Goal: Transaction & Acquisition: Purchase product/service

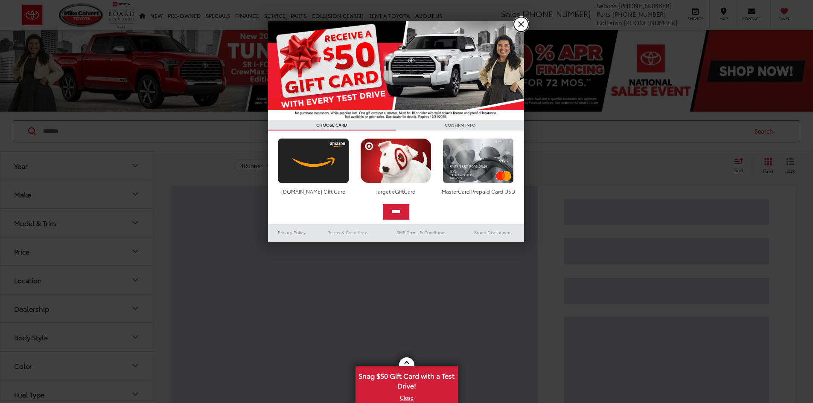
click at [523, 23] on link "X" at bounding box center [521, 24] width 15 height 15
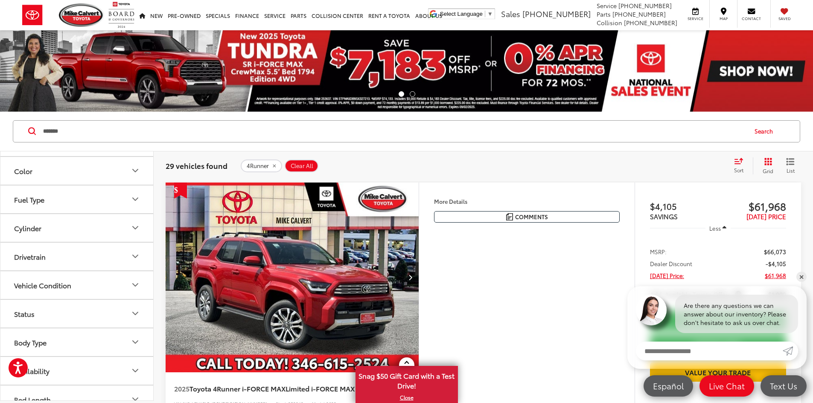
scroll to position [208, 0]
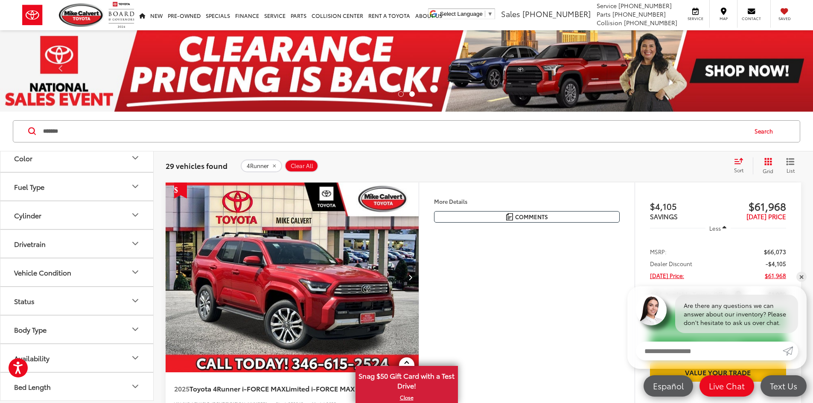
click at [112, 329] on button "Body Type" at bounding box center [77, 330] width 154 height 28
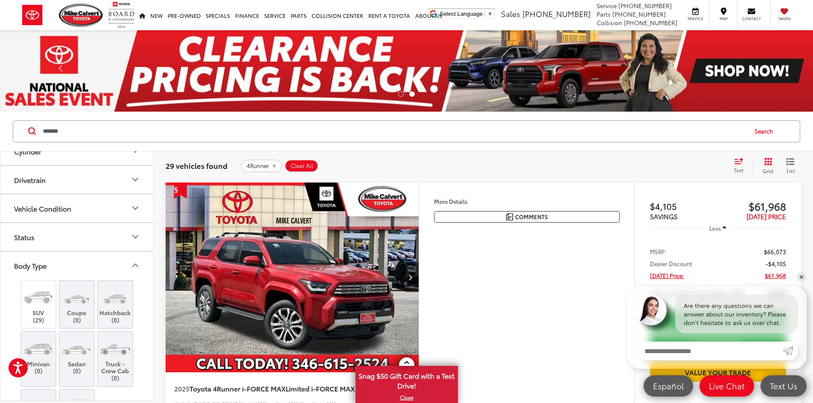
scroll to position [336, 0]
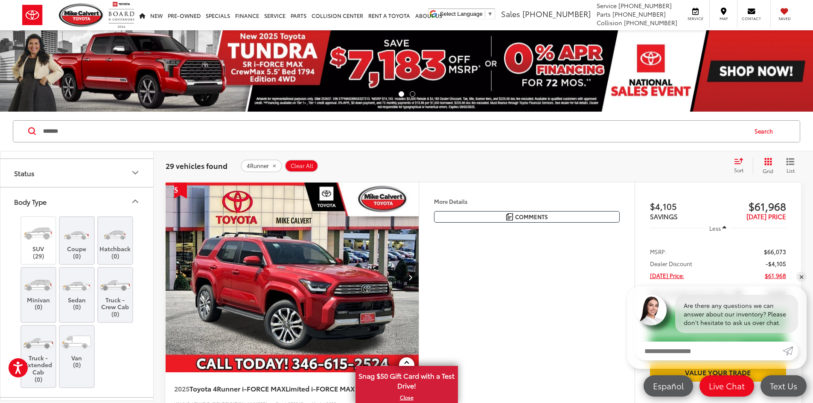
click at [130, 196] on button "Body Type" at bounding box center [77, 202] width 154 height 28
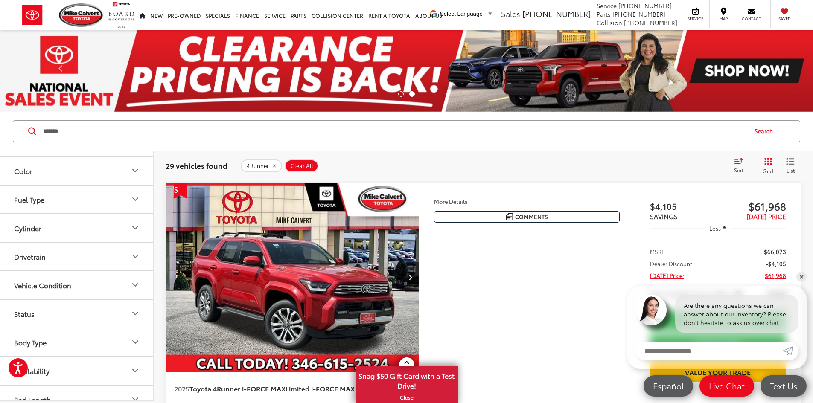
scroll to position [208, 0]
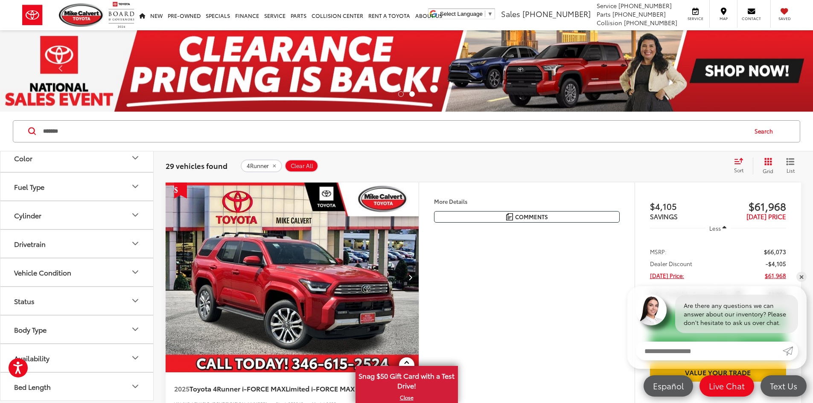
click at [105, 292] on button "Status" at bounding box center [77, 301] width 154 height 28
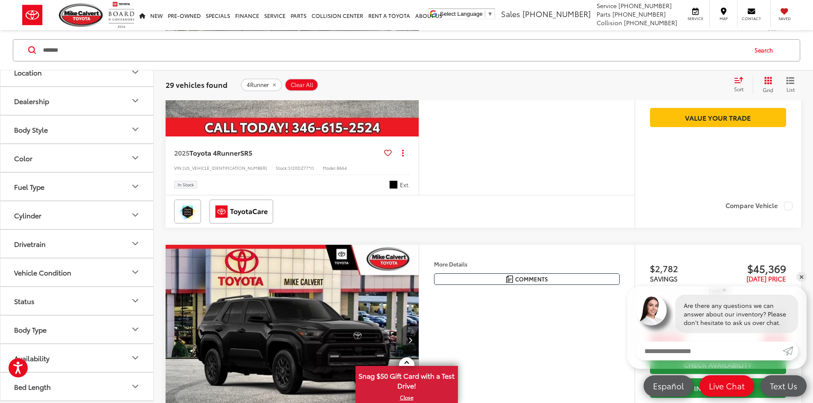
scroll to position [1195, 0]
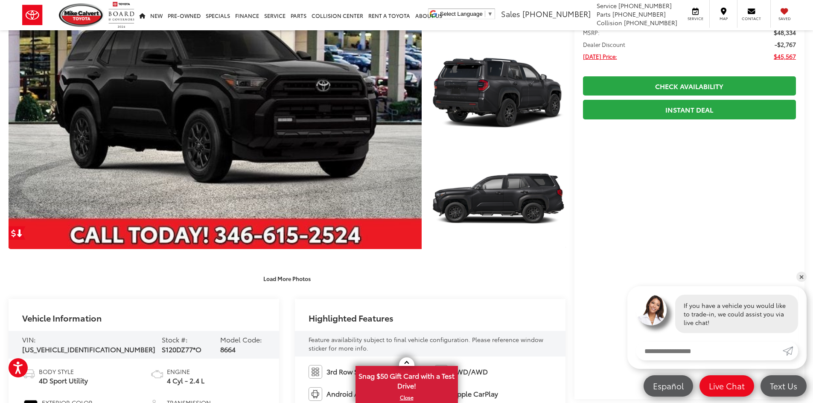
scroll to position [128, 0]
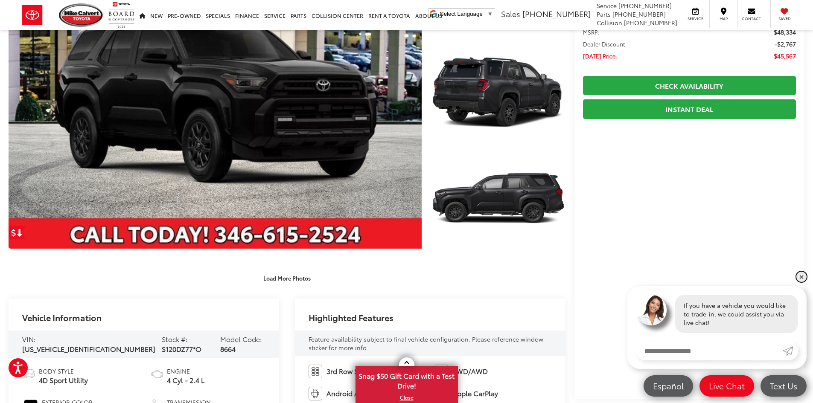
click at [803, 277] on link "✕" at bounding box center [801, 277] width 10 height 10
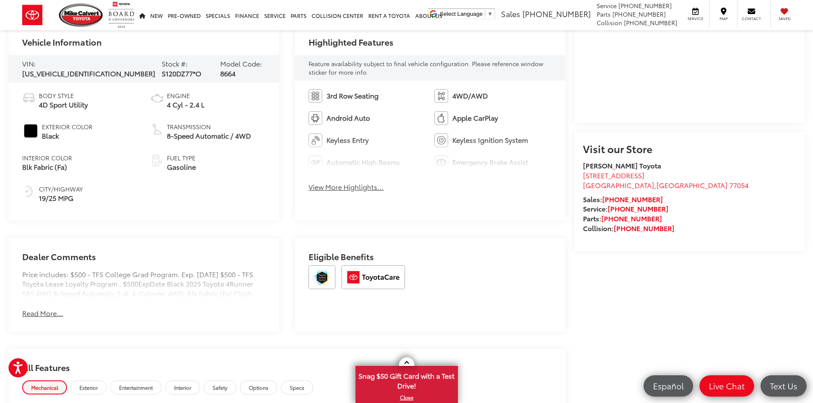
scroll to position [512, 0]
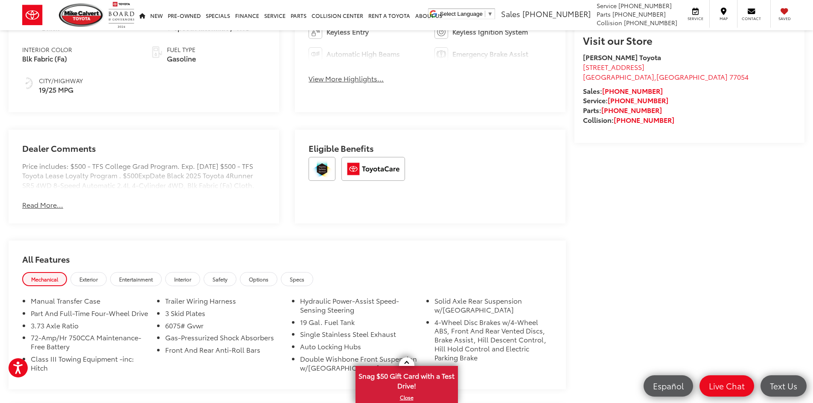
click at [33, 210] on button "Read More..." at bounding box center [42, 205] width 41 height 10
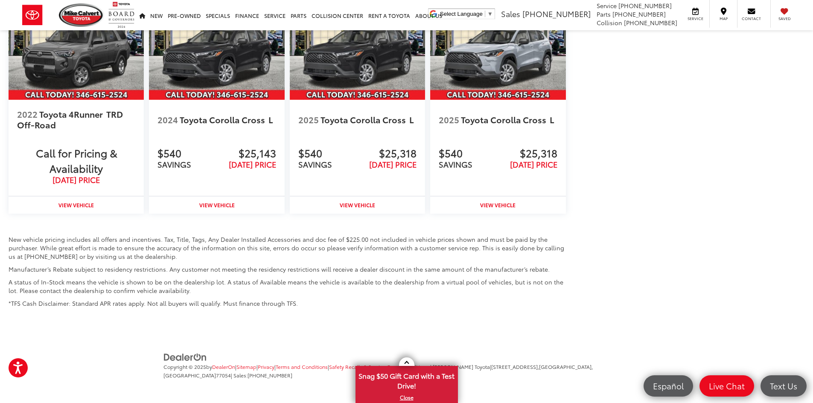
scroll to position [1067, 0]
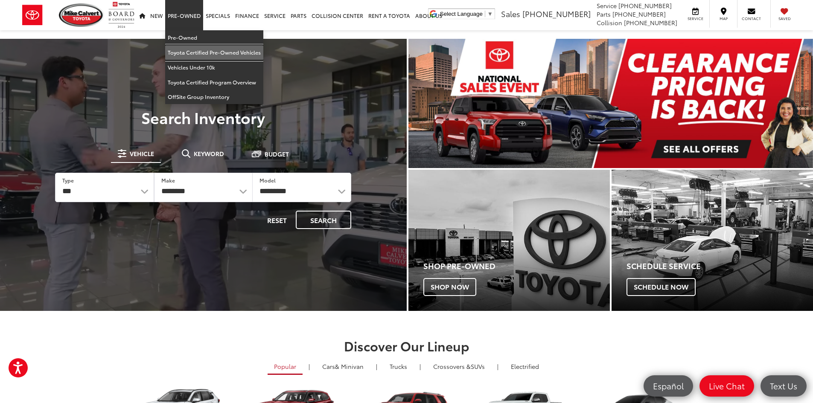
click at [186, 54] on link "Toyota Certified Pre-Owned Vehicles" at bounding box center [214, 52] width 98 height 15
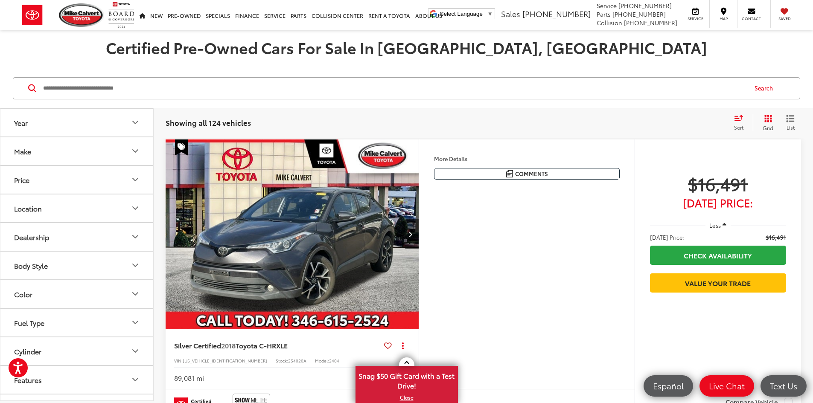
click at [96, 150] on button "Make" at bounding box center [77, 151] width 154 height 28
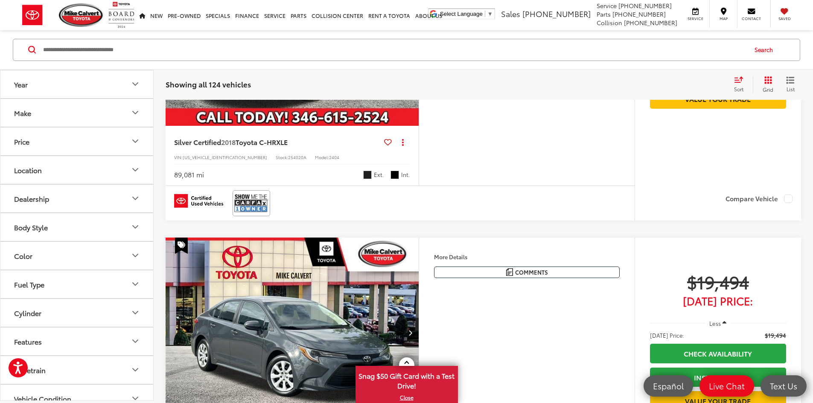
scroll to position [85, 0]
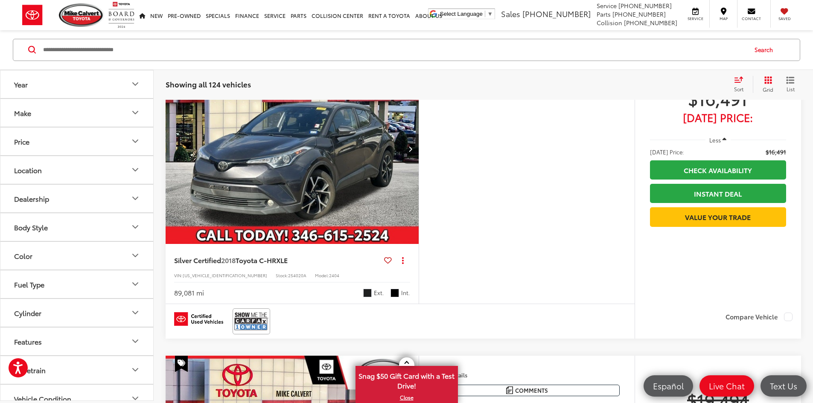
click at [83, 117] on button "Make" at bounding box center [77, 113] width 154 height 28
click at [37, 141] on img at bounding box center [37, 143] width 23 height 20
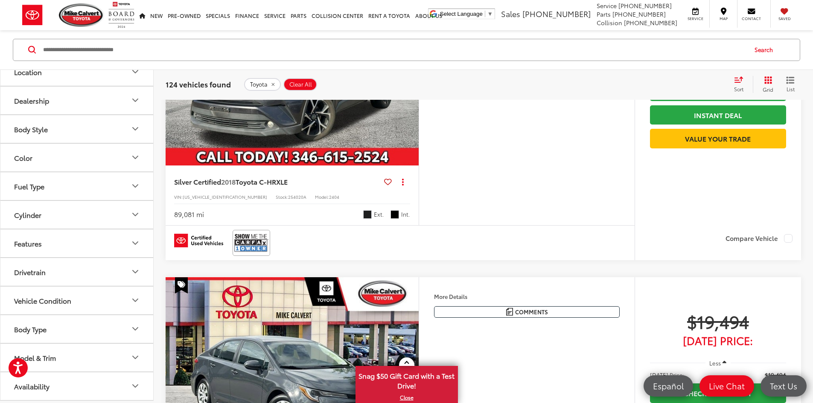
scroll to position [166, 0]
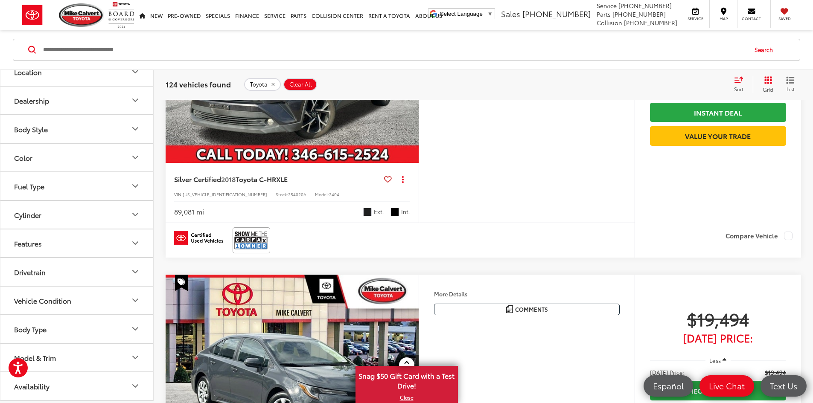
click at [88, 354] on button "Model & Trim" at bounding box center [77, 358] width 154 height 28
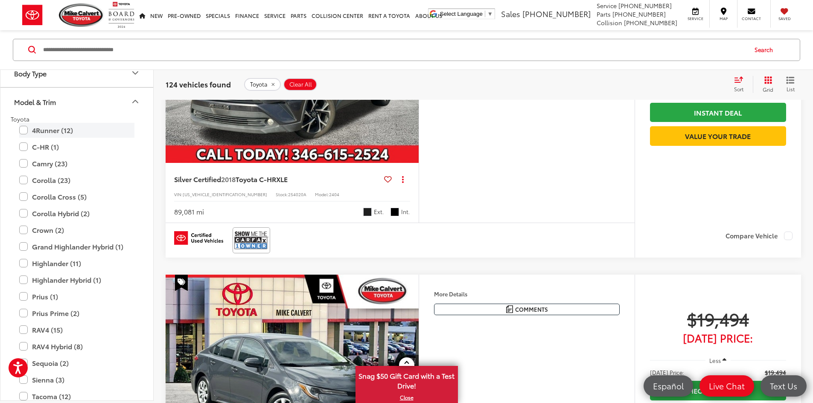
click at [49, 131] on label "4Runner (12)" at bounding box center [76, 130] width 115 height 15
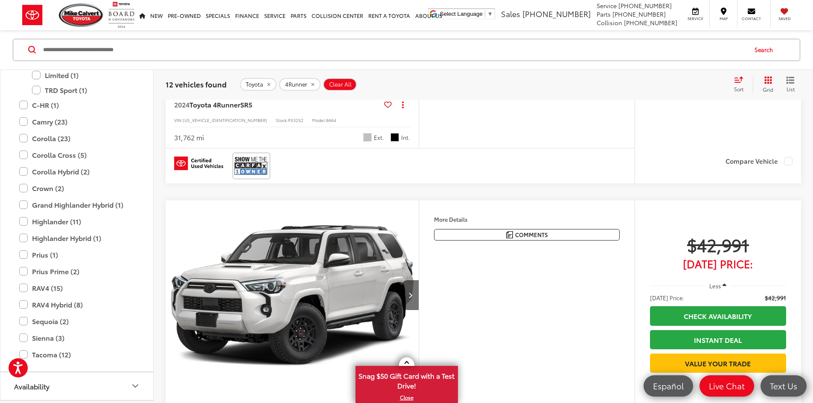
scroll to position [1148, 0]
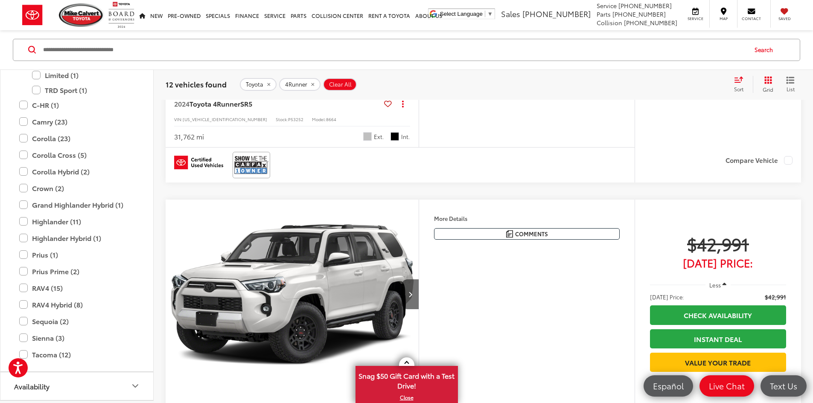
scroll to position [0, 1618]
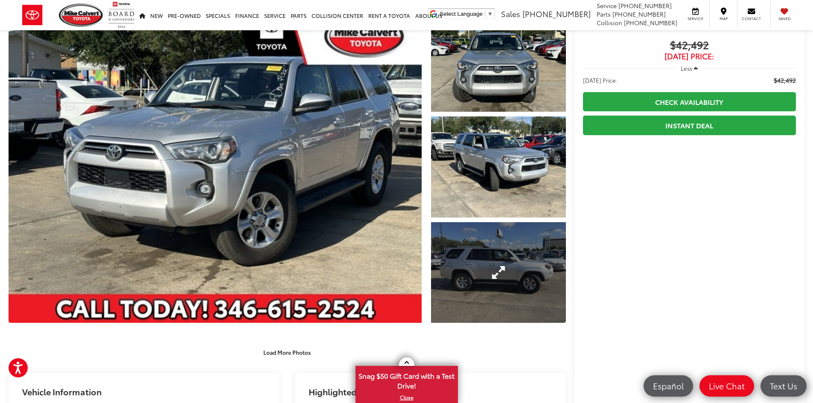
scroll to position [85, 0]
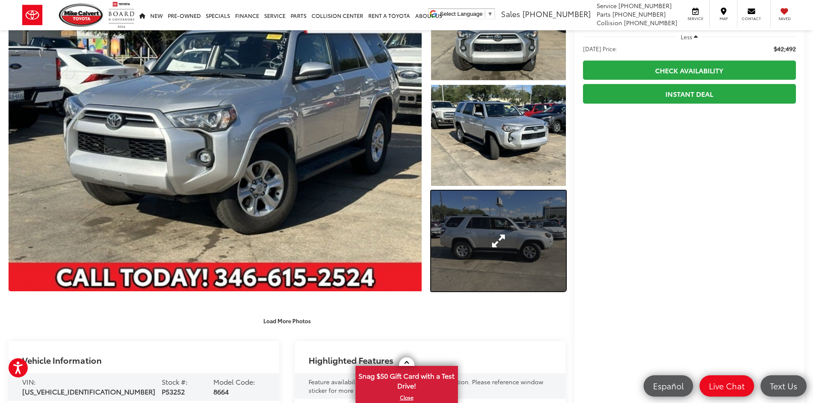
click at [508, 242] on link "Expand Photo 3" at bounding box center [498, 241] width 135 height 101
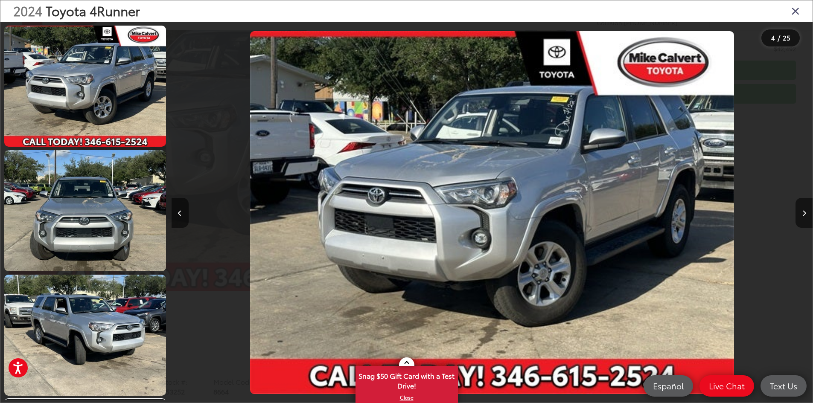
scroll to position [278, 0]
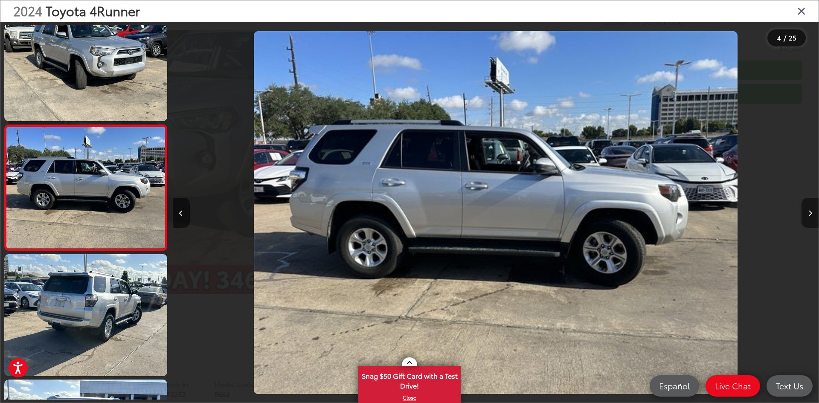
click at [804, 207] on button "Next image" at bounding box center [810, 213] width 17 height 30
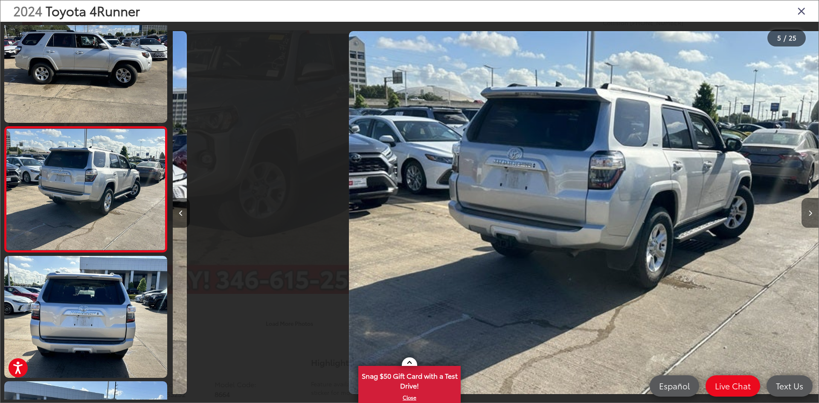
scroll to position [403, 0]
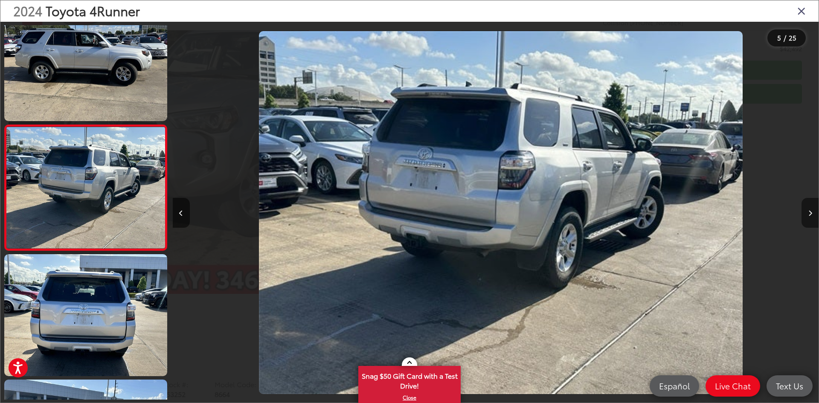
click at [804, 207] on button "Next image" at bounding box center [810, 213] width 17 height 30
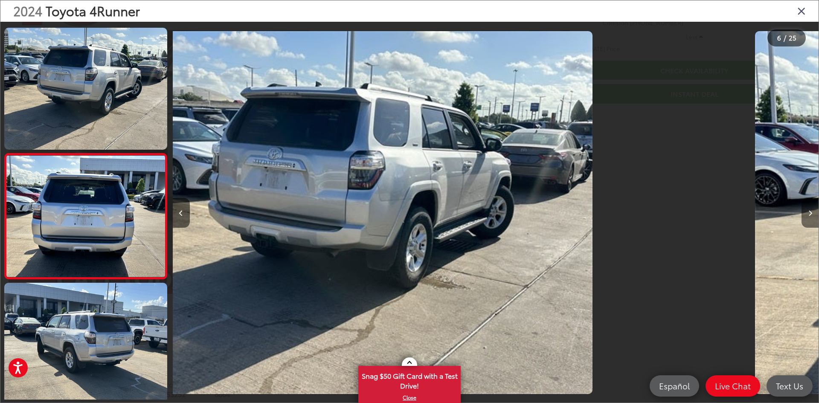
scroll to position [529, 0]
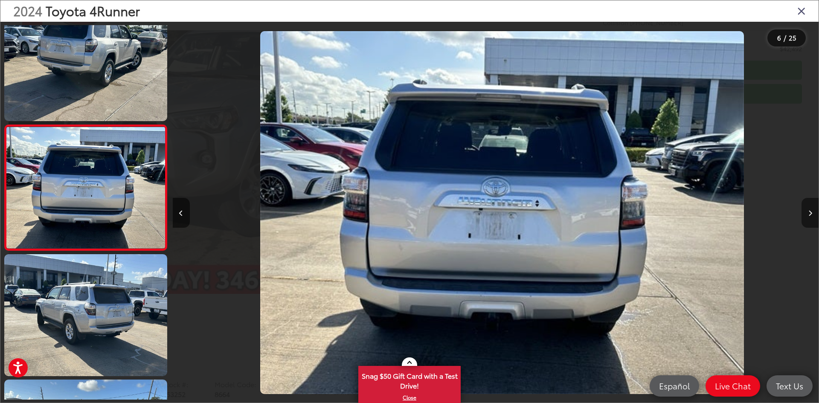
click at [804, 207] on button "Next image" at bounding box center [810, 213] width 17 height 30
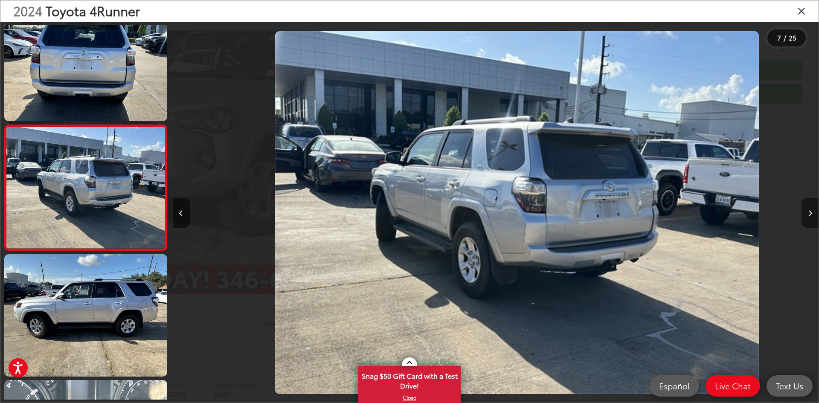
scroll to position [0, 3876]
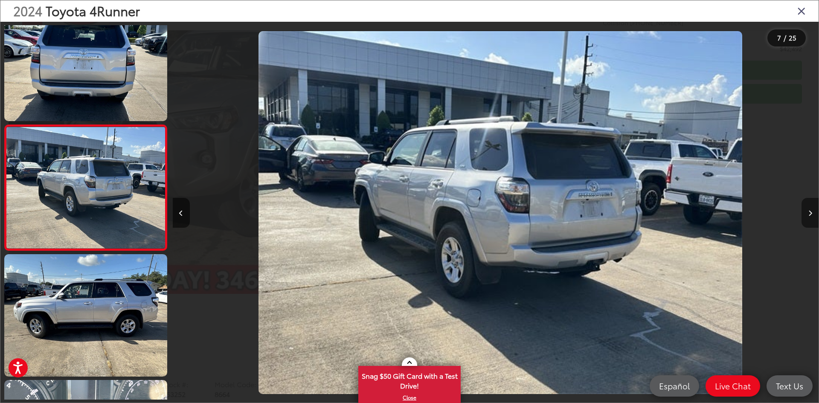
click at [804, 207] on button "Next image" at bounding box center [810, 213] width 17 height 30
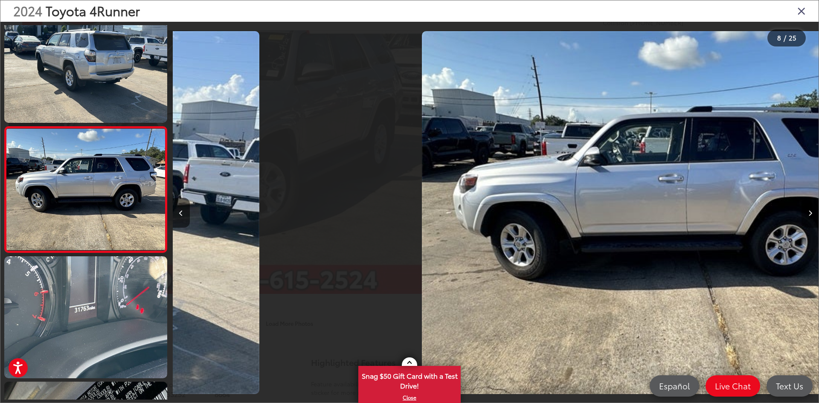
scroll to position [780, 0]
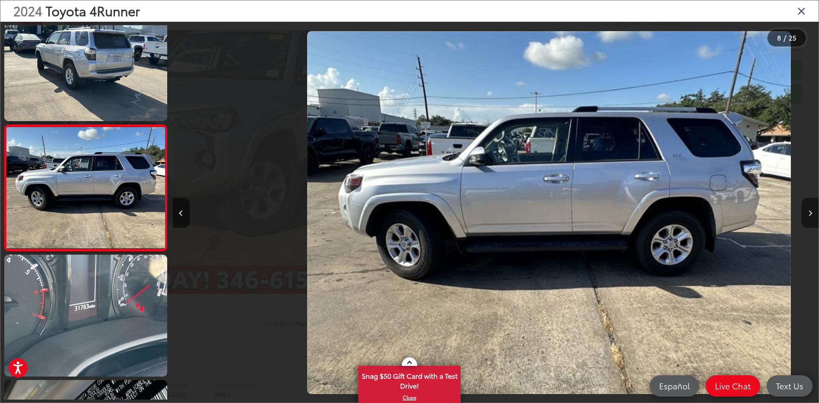
click at [804, 207] on button "Next image" at bounding box center [810, 213] width 17 height 30
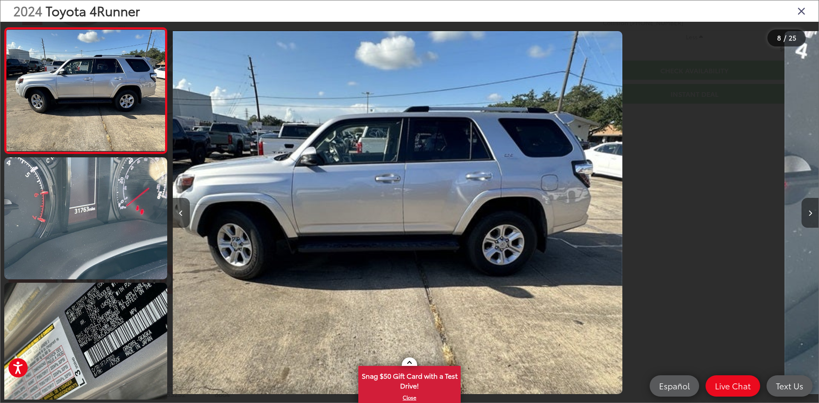
click at [804, 207] on button "Next image" at bounding box center [810, 213] width 17 height 30
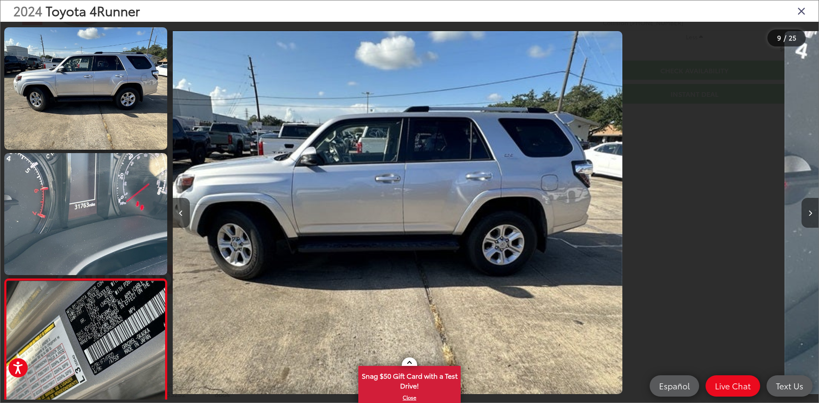
scroll to position [0, 5088]
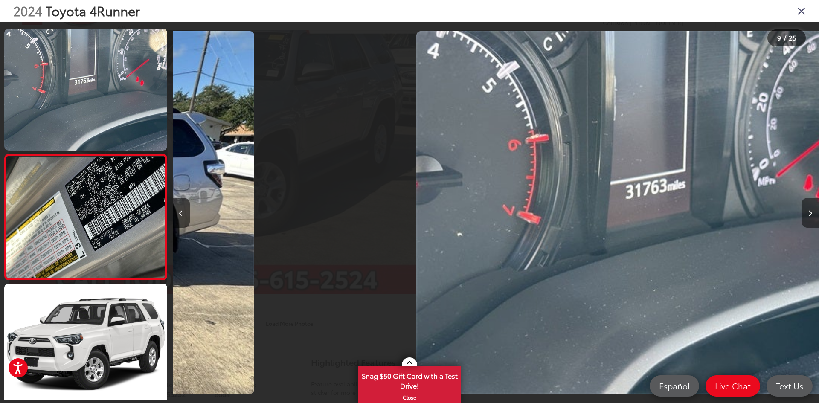
click at [804, 207] on button "Next image" at bounding box center [810, 213] width 17 height 30
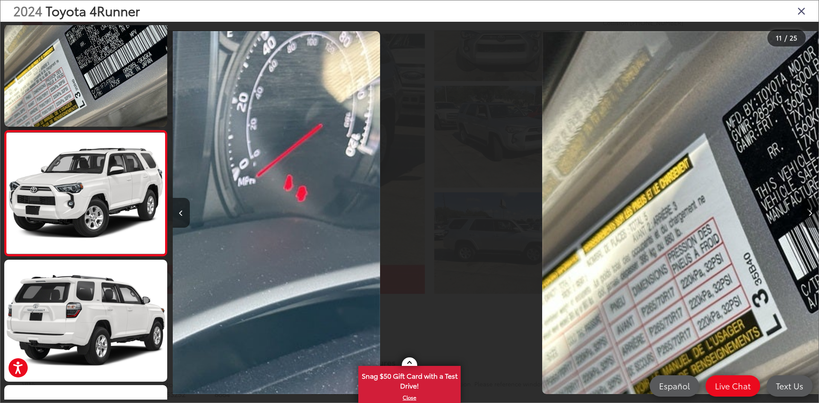
scroll to position [1156, 0]
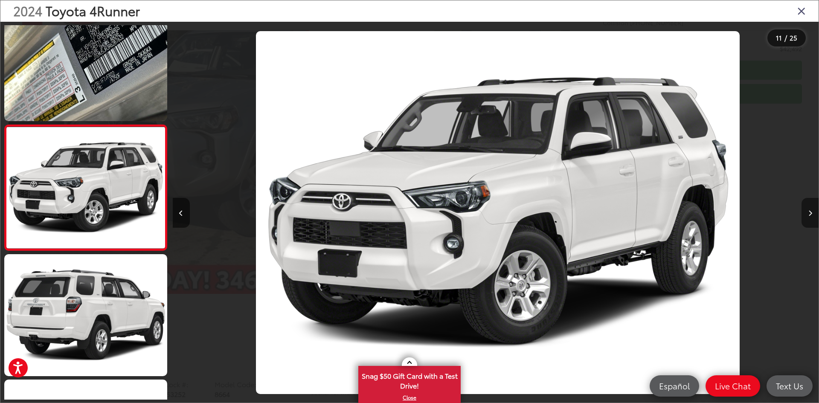
click at [804, 207] on button "Next image" at bounding box center [810, 213] width 17 height 30
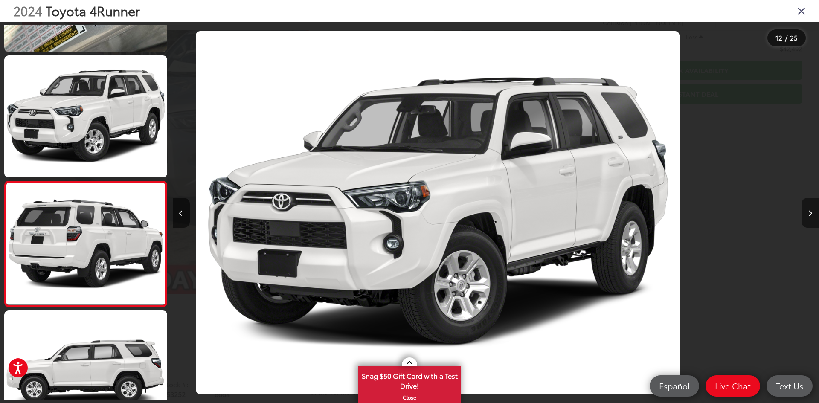
click at [804, 207] on button "Next image" at bounding box center [810, 213] width 17 height 30
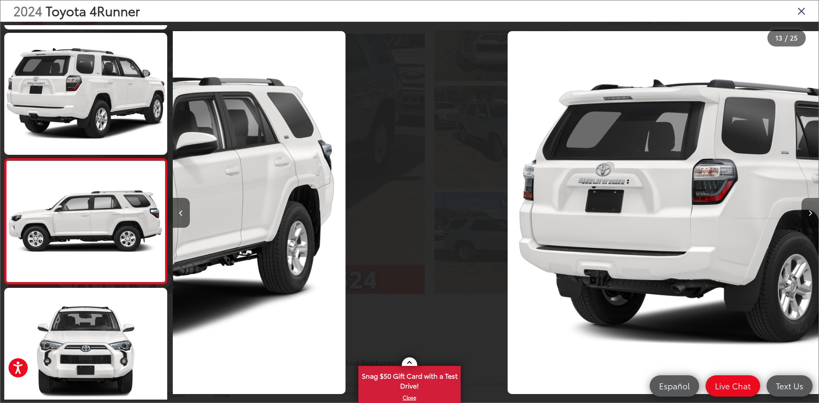
click at [804, 207] on button "Next image" at bounding box center [810, 213] width 17 height 30
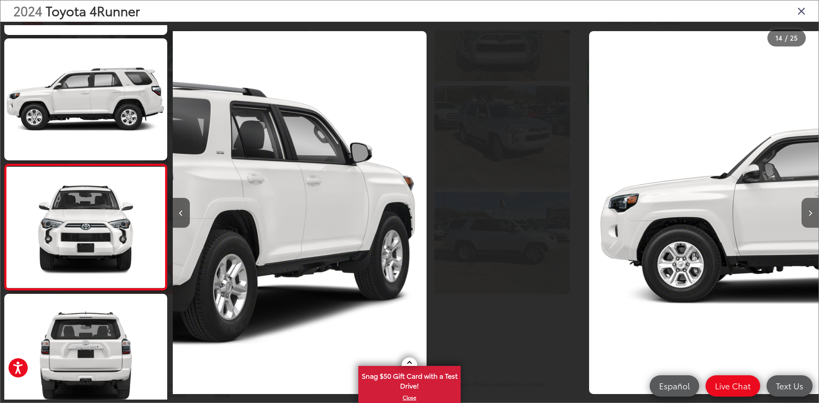
click at [804, 207] on button "Next image" at bounding box center [810, 213] width 17 height 30
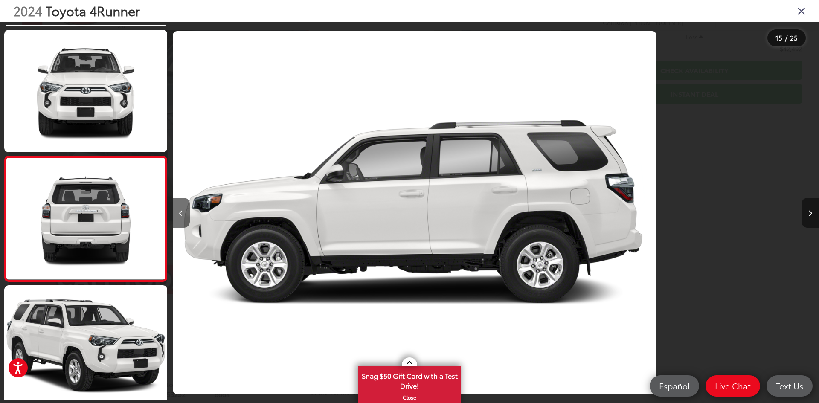
click at [804, 207] on button "Next image" at bounding box center [810, 213] width 17 height 30
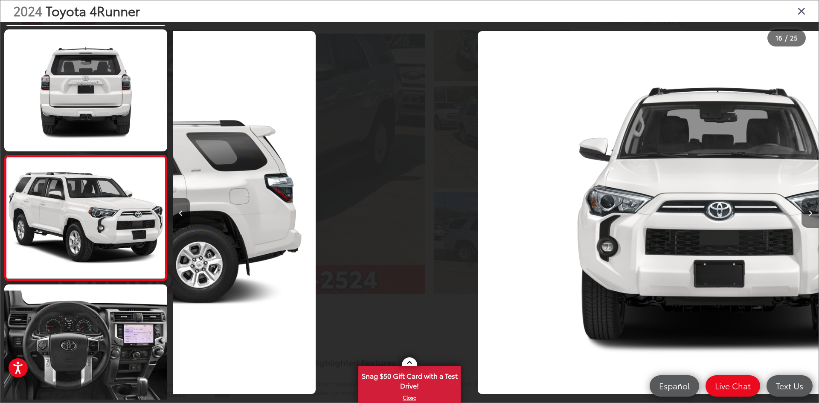
click at [804, 207] on button "Next image" at bounding box center [810, 213] width 17 height 30
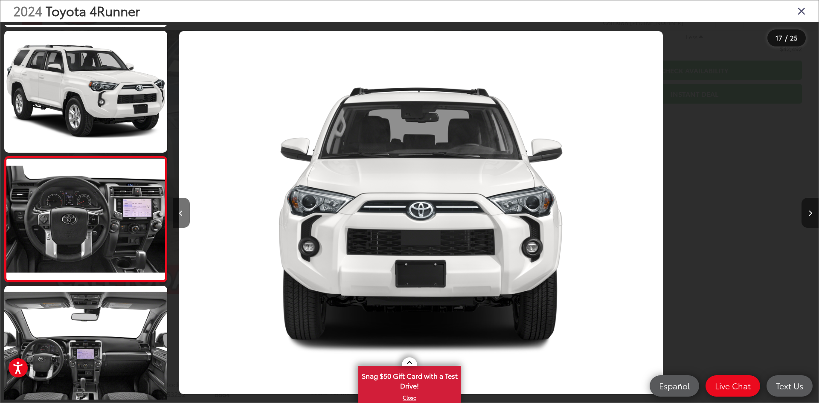
click at [804, 207] on button "Next image" at bounding box center [810, 213] width 17 height 30
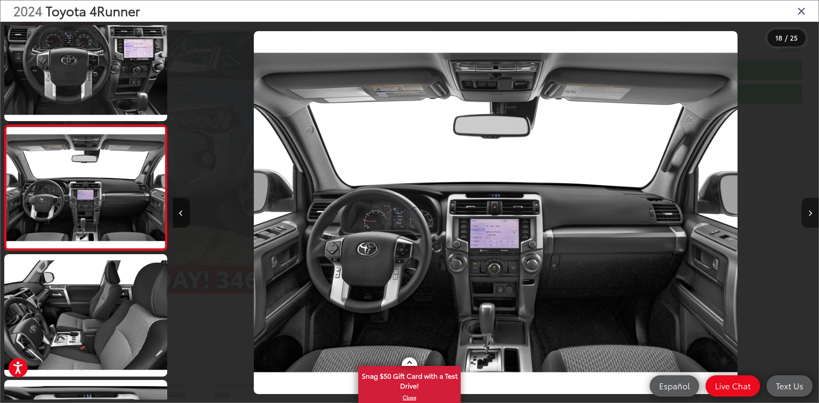
click at [804, 207] on button "Next image" at bounding box center [810, 213] width 17 height 30
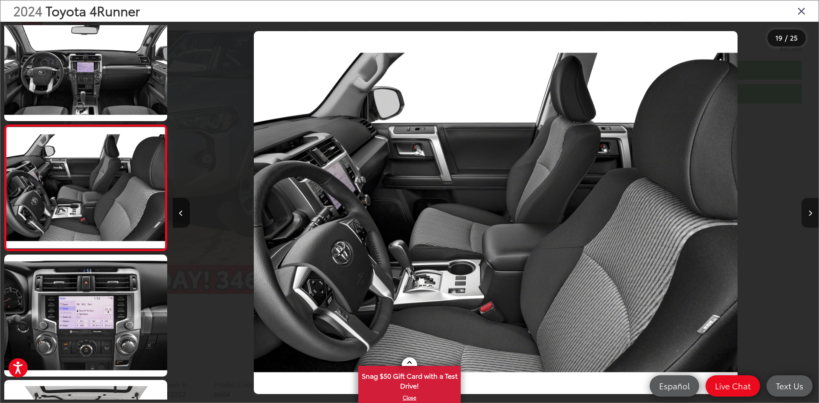
click at [804, 207] on button "Next image" at bounding box center [810, 213] width 17 height 30
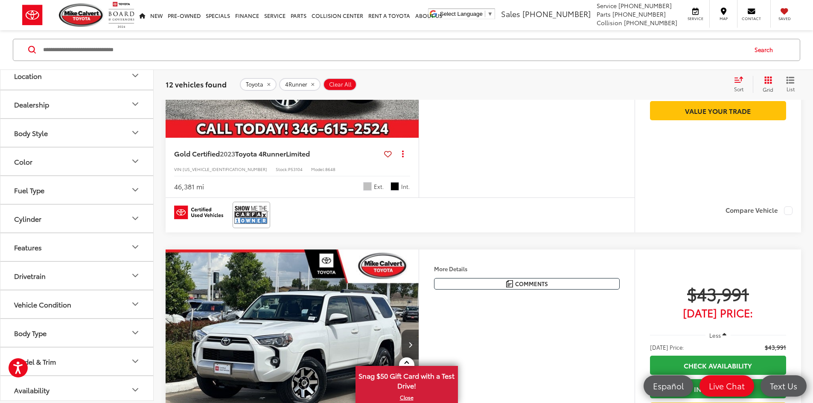
scroll to position [93, 0]
click at [103, 241] on button "Features" at bounding box center [77, 248] width 154 height 28
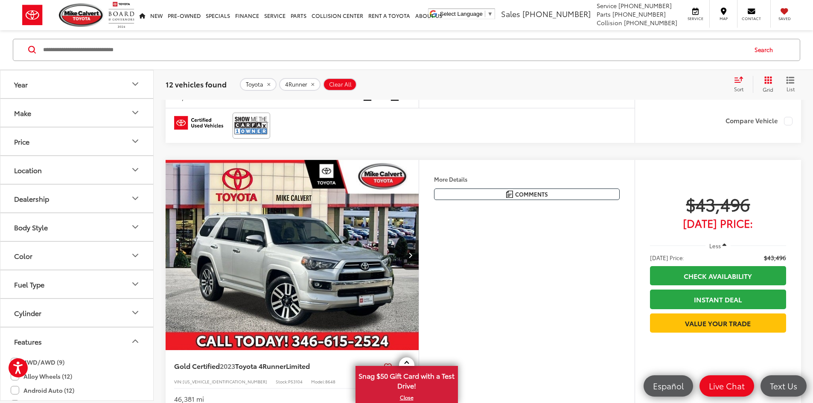
scroll to position [1788, 0]
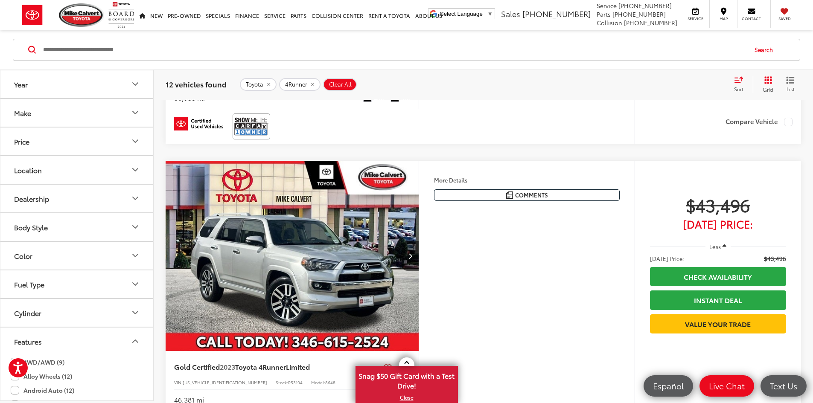
scroll to position [0, 1618]
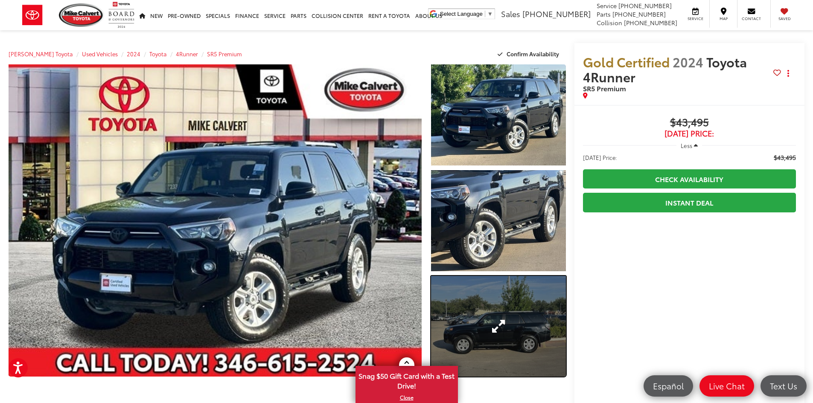
click at [499, 291] on link "Expand Photo 3" at bounding box center [498, 326] width 135 height 101
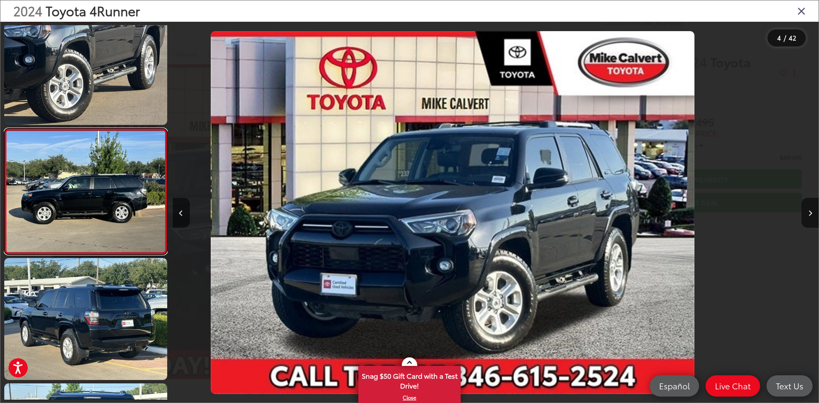
scroll to position [278, 0]
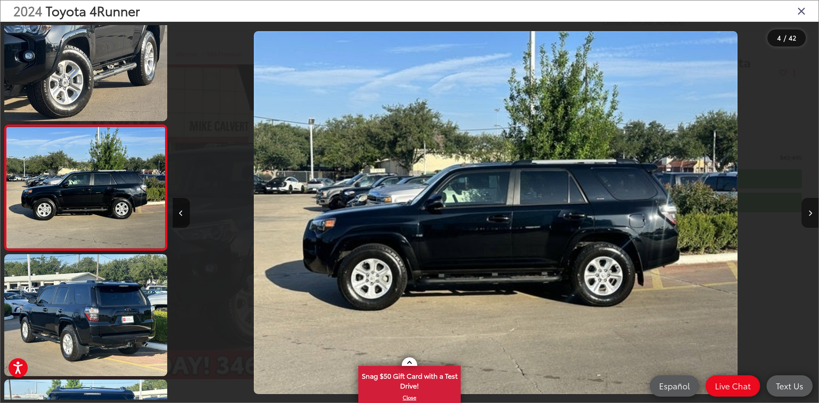
click at [808, 207] on button "Next image" at bounding box center [810, 213] width 17 height 30
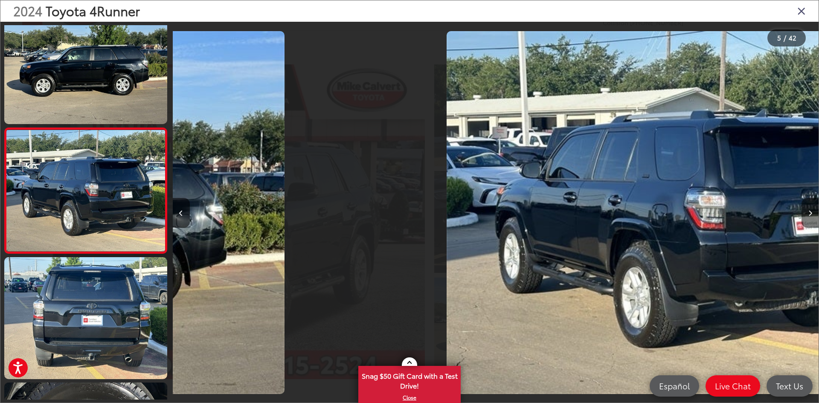
scroll to position [403, 0]
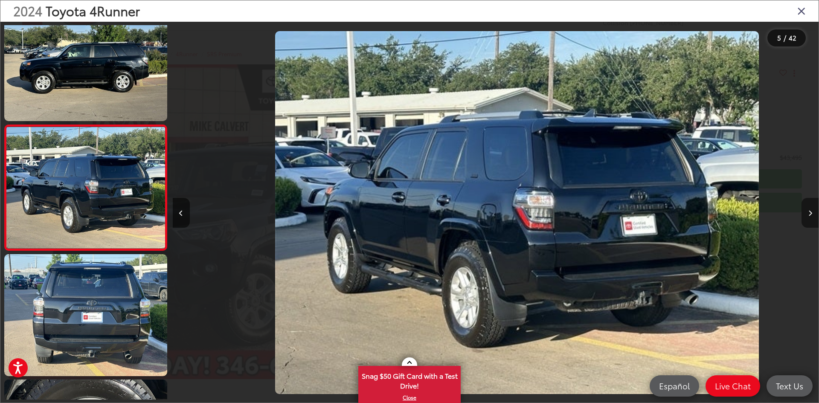
click at [808, 207] on button "Next image" at bounding box center [810, 213] width 17 height 30
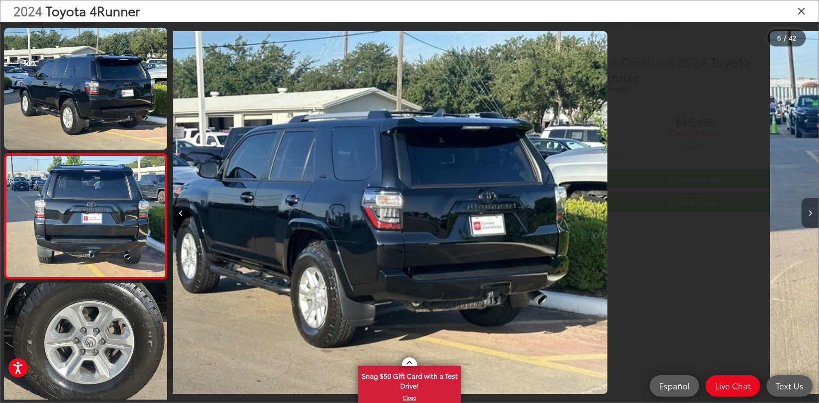
scroll to position [0, 3080]
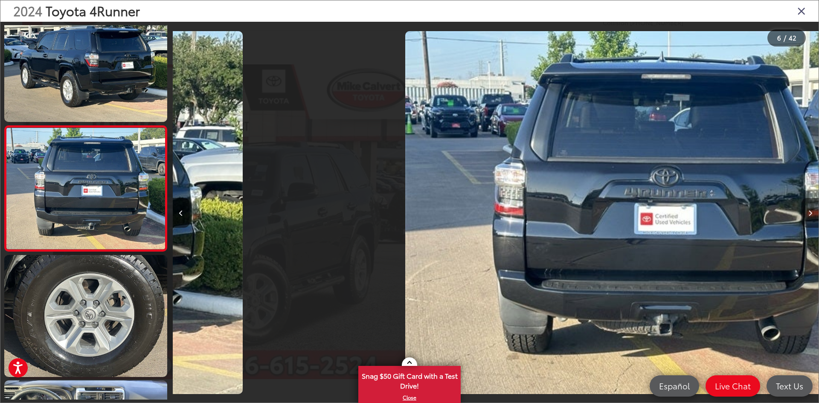
click at [808, 207] on button "Next image" at bounding box center [810, 213] width 17 height 30
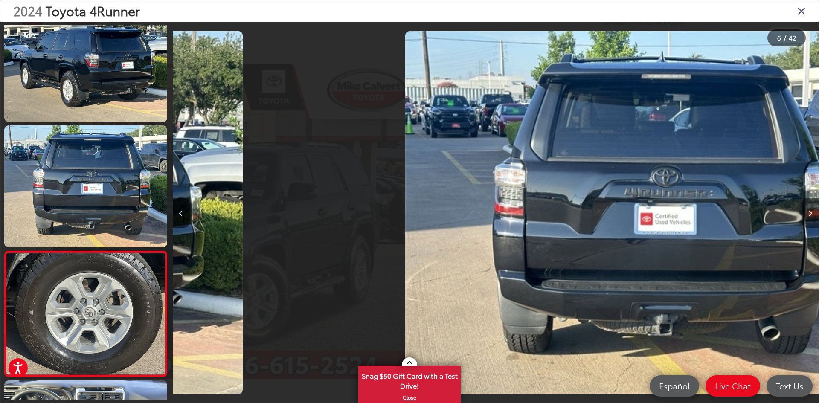
scroll to position [0, 3133]
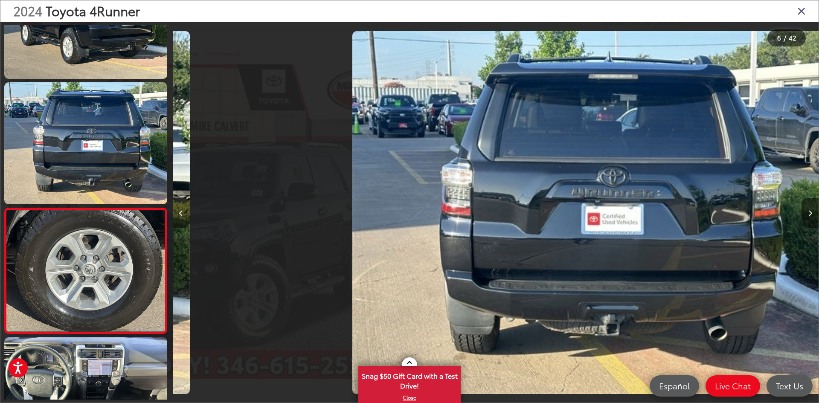
click at [808, 207] on button "Next image" at bounding box center [810, 213] width 17 height 30
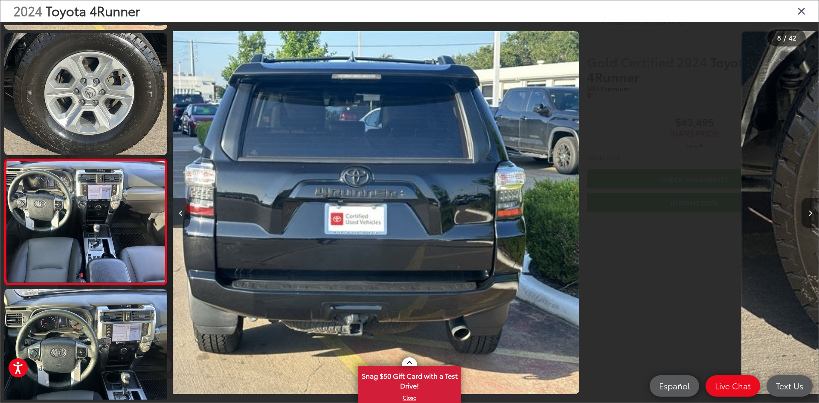
click at [808, 207] on button "Next image" at bounding box center [810, 213] width 17 height 30
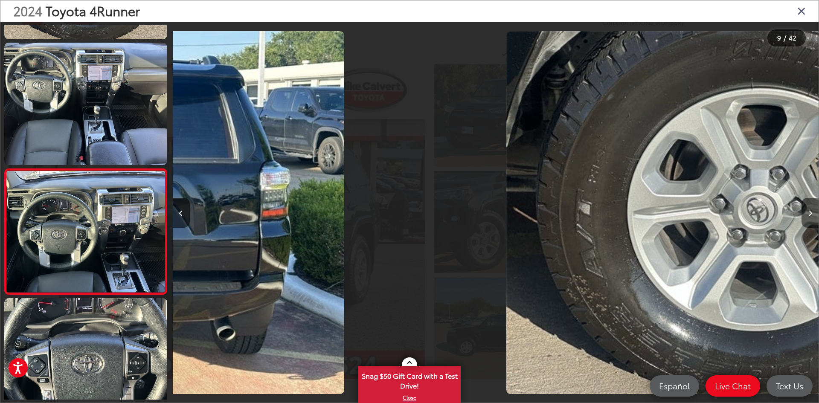
click at [808, 207] on button "Next image" at bounding box center [810, 213] width 17 height 30
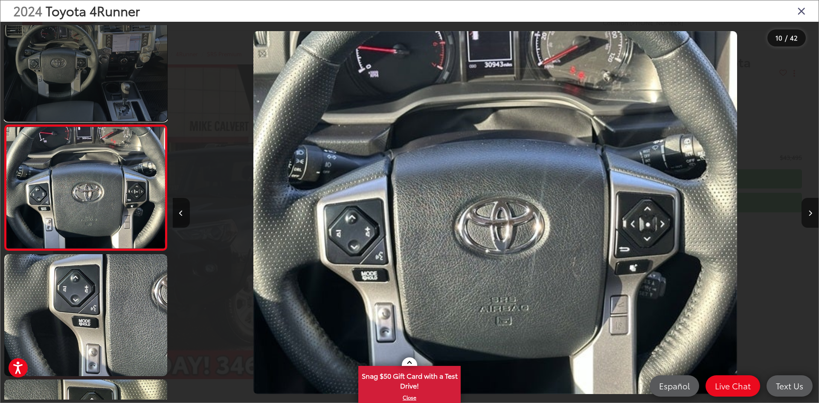
click at [90, 94] on link at bounding box center [85, 60] width 163 height 122
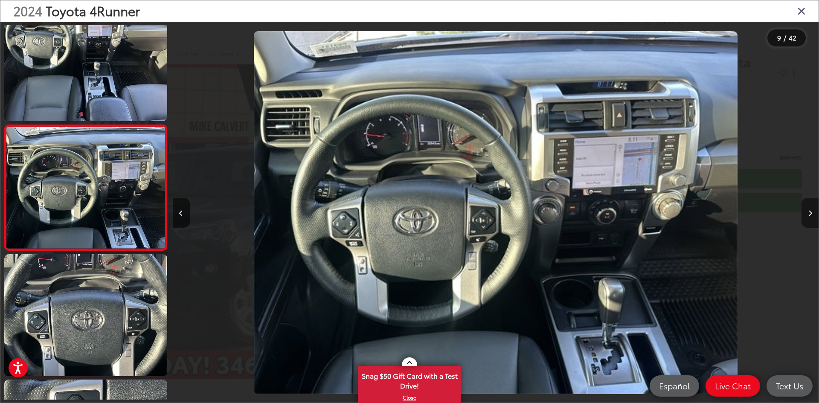
click at [810, 214] on icon "Next image" at bounding box center [811, 213] width 4 height 6
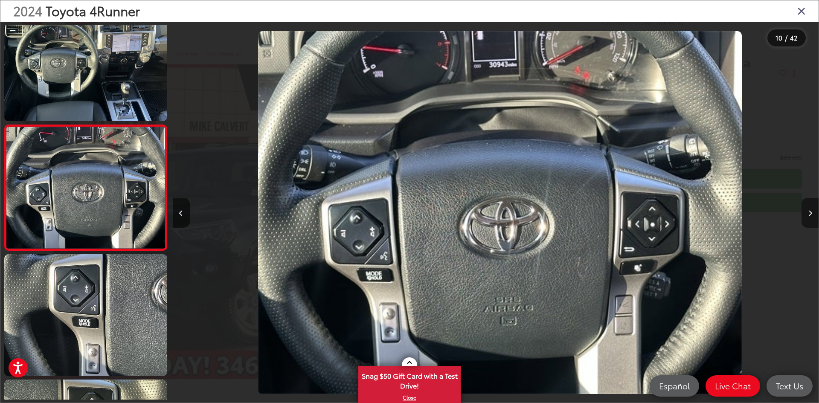
click at [810, 214] on icon "Next image" at bounding box center [811, 213] width 4 height 6
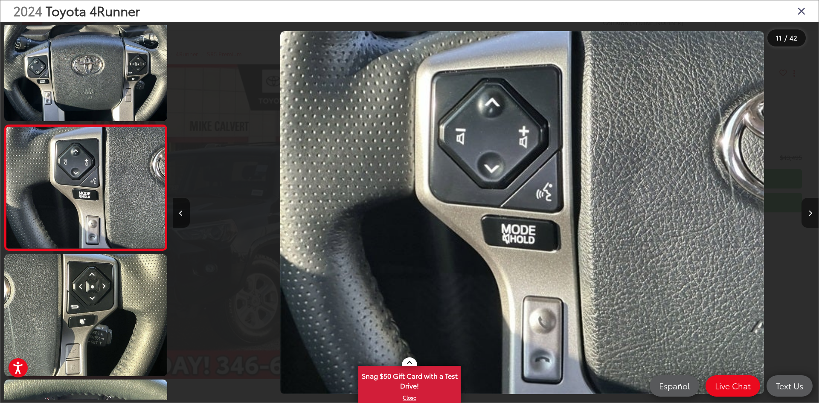
click at [810, 214] on icon "Next image" at bounding box center [811, 213] width 4 height 6
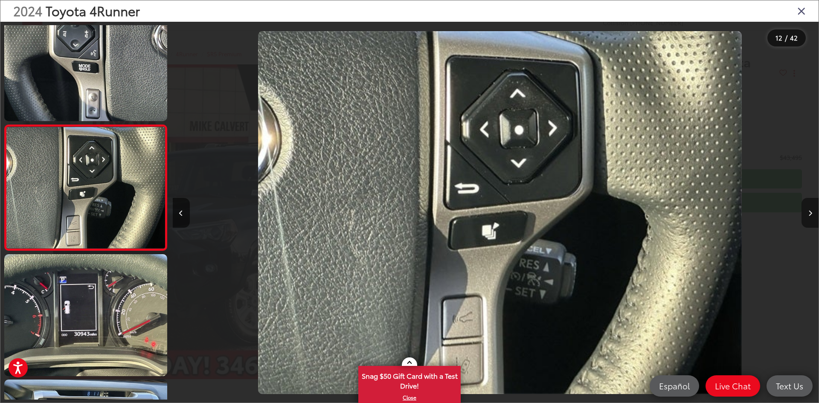
click at [810, 214] on icon "Next image" at bounding box center [811, 213] width 4 height 6
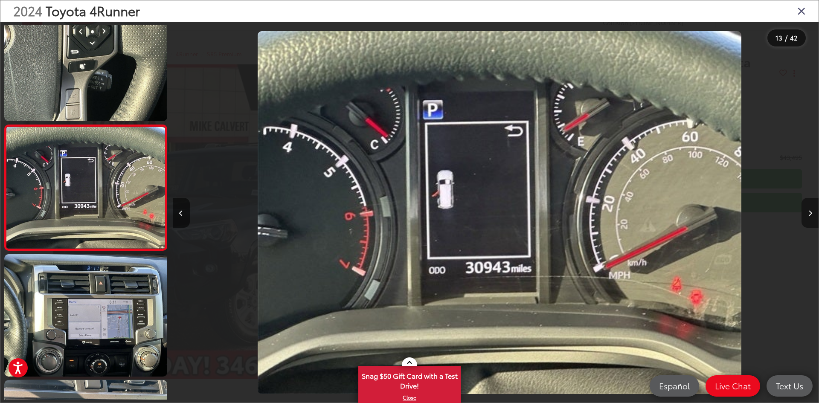
click at [810, 214] on icon "Next image" at bounding box center [811, 213] width 4 height 6
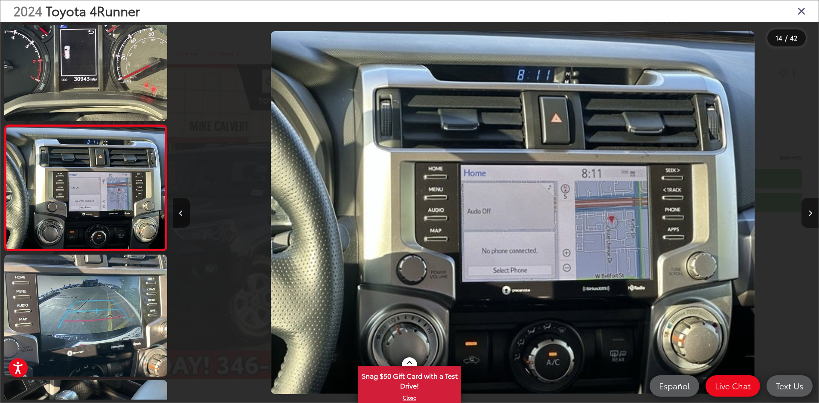
click at [810, 214] on icon "Next image" at bounding box center [811, 213] width 4 height 6
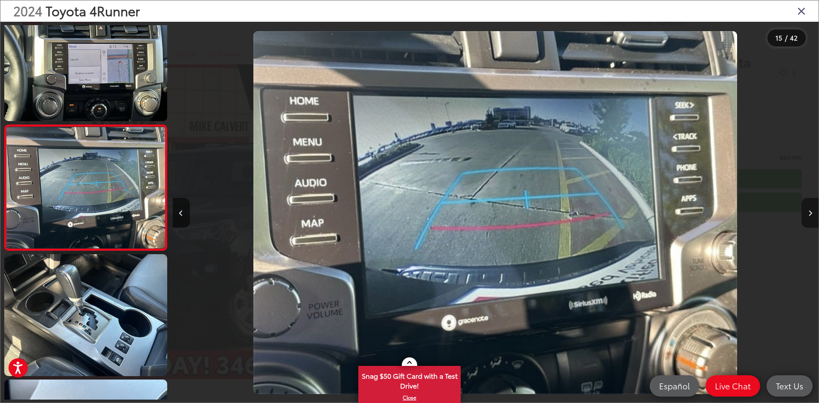
click at [810, 214] on icon "Next image" at bounding box center [811, 213] width 4 height 6
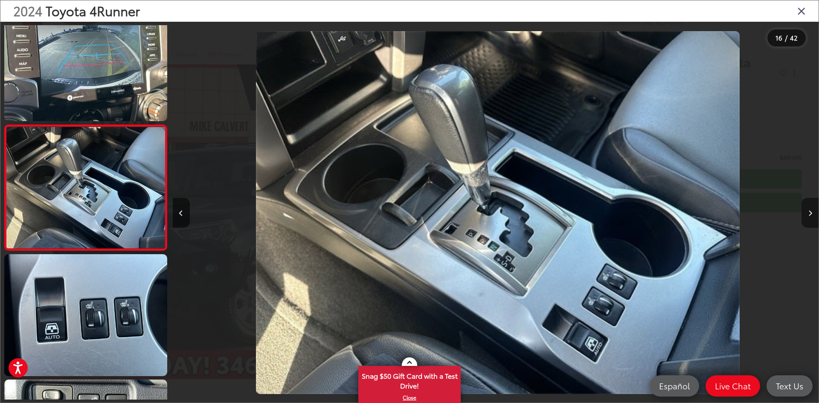
click at [810, 214] on icon "Next image" at bounding box center [811, 213] width 4 height 6
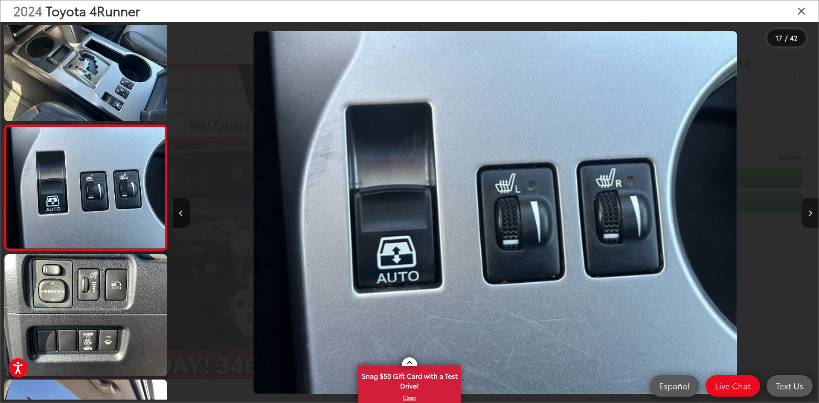
click at [810, 214] on icon "Next image" at bounding box center [811, 213] width 4 height 6
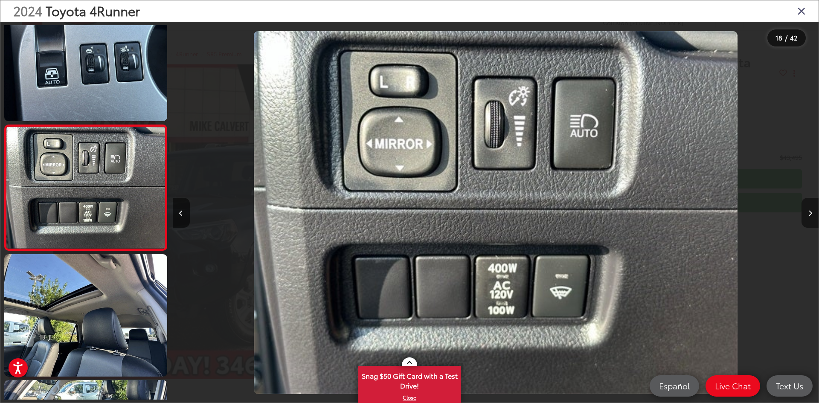
click at [810, 214] on icon "Next image" at bounding box center [811, 213] width 4 height 6
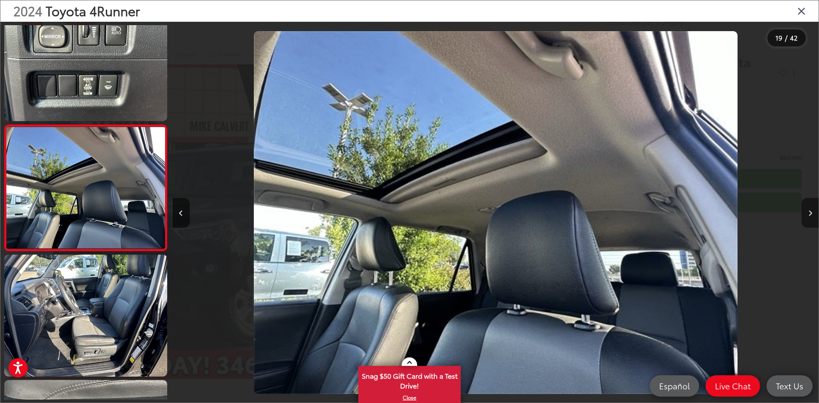
click at [810, 214] on icon "Next image" at bounding box center [811, 213] width 4 height 6
